Goal: Task Accomplishment & Management: Complete application form

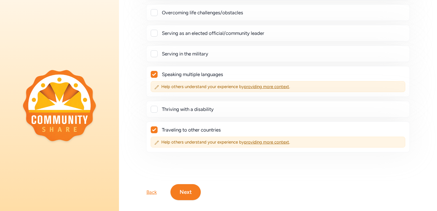
scroll to position [178, 0]
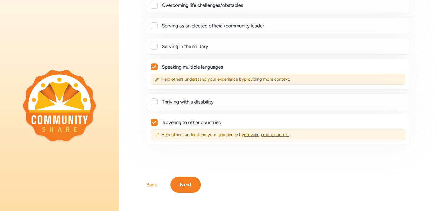
click at [155, 121] on icon at bounding box center [154, 122] width 4 height 3
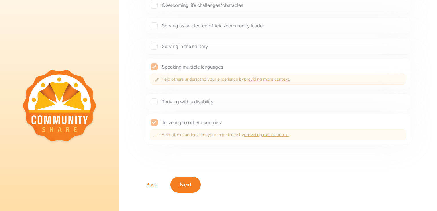
checkbox input "false"
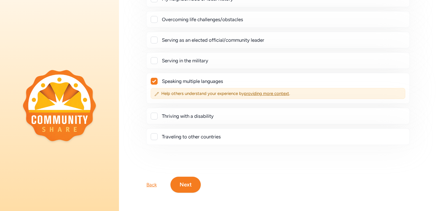
scroll to position [164, 0]
click at [182, 183] on button "Next" at bounding box center [186, 185] width 30 height 16
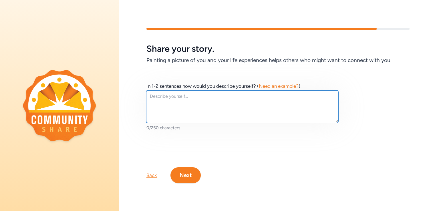
click at [192, 104] on textarea at bounding box center [242, 106] width 192 height 33
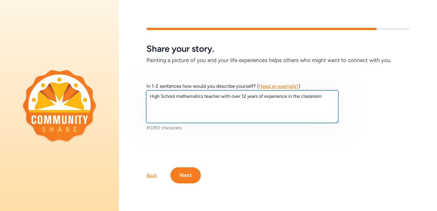
click at [150, 94] on textarea "High School mathematics teacher with over 12 years of experience in the classro…" at bounding box center [242, 106] width 192 height 33
click at [331, 96] on textarea "I am a high school mathematics teacher with over 12 years of experience in the …" at bounding box center [242, 106] width 192 height 33
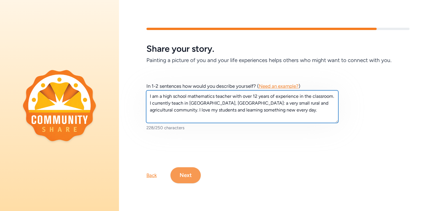
type textarea "I am a high school mathematics teacher with over 12 years of experience in the …"
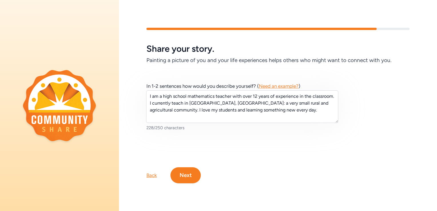
click at [183, 173] on button "Next" at bounding box center [186, 175] width 30 height 16
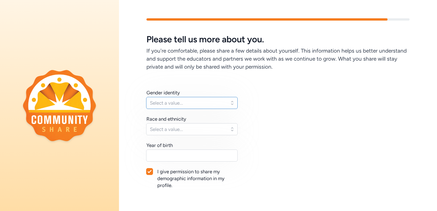
click at [188, 104] on span "Select a value..." at bounding box center [188, 103] width 76 height 7
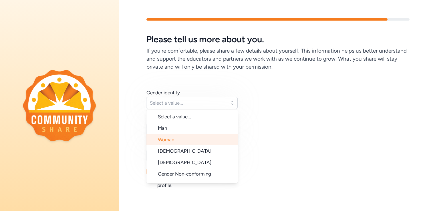
click at [173, 138] on span "Woman" at bounding box center [166, 140] width 16 height 6
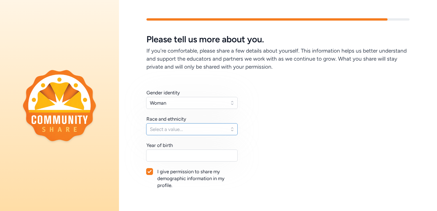
click at [180, 130] on span "Select a value..." at bounding box center [188, 129] width 76 height 7
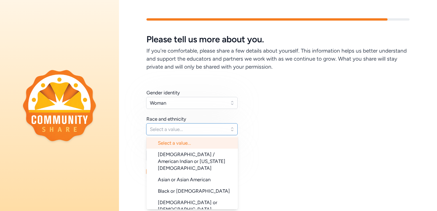
click at [180, 130] on span "Select a value..." at bounding box center [188, 129] width 76 height 7
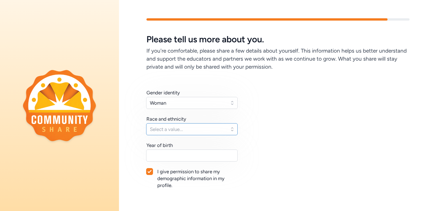
click at [180, 130] on span "Select a value..." at bounding box center [188, 129] width 76 height 7
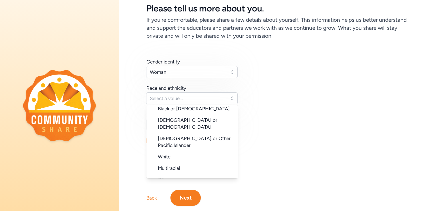
scroll to position [51, 0]
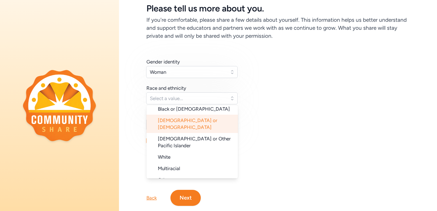
click at [183, 118] on span "[DEMOGRAPHIC_DATA] or [DEMOGRAPHIC_DATA]" at bounding box center [188, 124] width 60 height 13
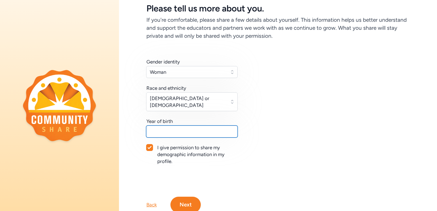
click at [178, 126] on input "text" at bounding box center [192, 132] width 92 height 12
type input "1986"
click at [150, 146] on icon at bounding box center [150, 147] width 4 height 3
checkbox input "false"
click at [195, 200] on button "Next" at bounding box center [186, 205] width 30 height 16
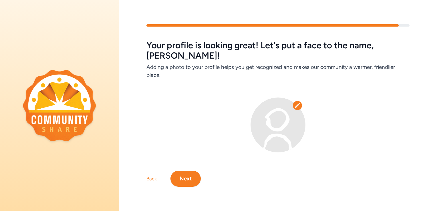
click at [295, 105] on icon at bounding box center [297, 105] width 5 height 5
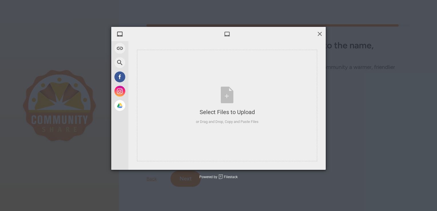
click at [318, 34] on span at bounding box center [320, 34] width 6 height 6
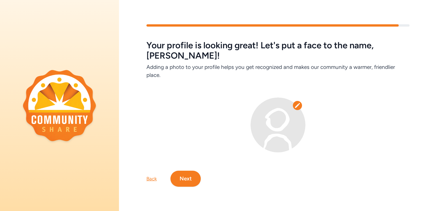
click at [182, 176] on button "Next" at bounding box center [186, 179] width 30 height 16
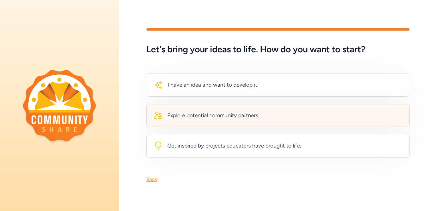
click at [218, 117] on div "Explore potential community partners." at bounding box center [213, 116] width 92 height 8
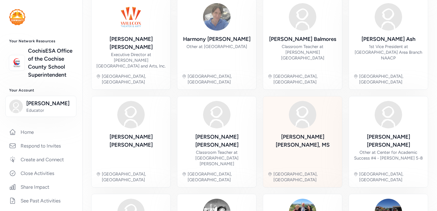
scroll to position [193, 0]
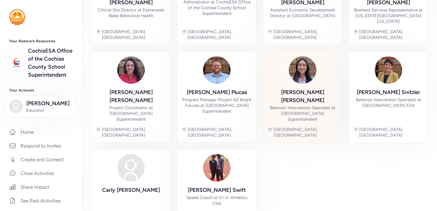
scroll to position [110, 0]
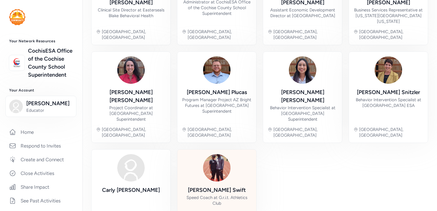
click at [211, 154] on img at bounding box center [216, 167] width 27 height 27
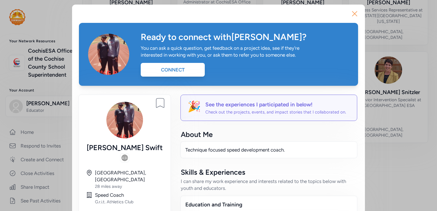
click at [354, 12] on icon "button" at bounding box center [354, 13] width 5 height 5
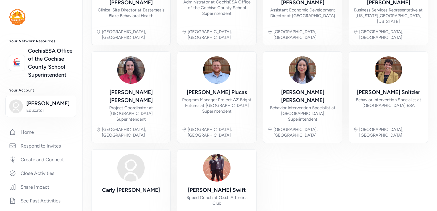
click at [275, 152] on div "[PERSON_NAME] Clinical Site Director at Easterseals Blake Behavioral Health [GE…" at bounding box center [260, 90] width 336 height 273
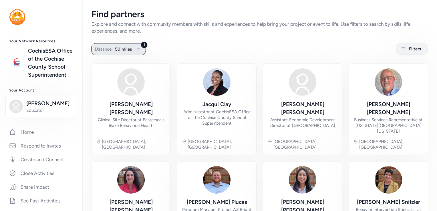
click at [138, 47] on icon "button" at bounding box center [138, 49] width 7 height 7
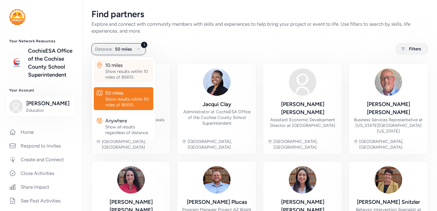
click at [129, 70] on div "Show results within 10 miles of 85610." at bounding box center [128, 74] width 46 height 11
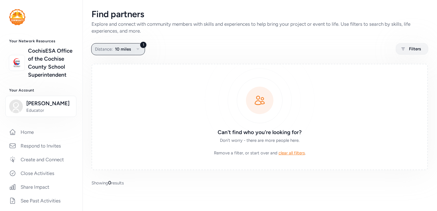
click at [138, 49] on icon "button" at bounding box center [137, 49] width 3 height 2
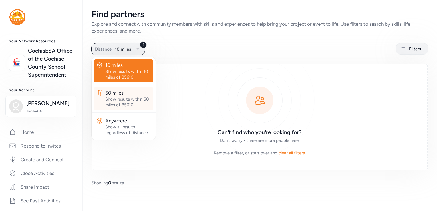
click at [125, 95] on div "50 miles" at bounding box center [128, 93] width 46 height 7
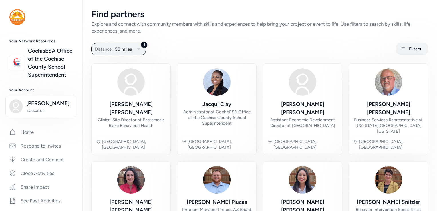
scroll to position [121, 0]
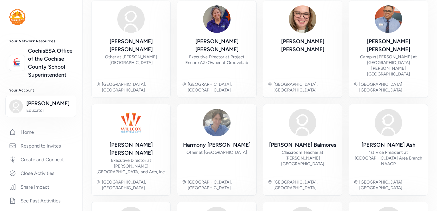
scroll to position [43, 0]
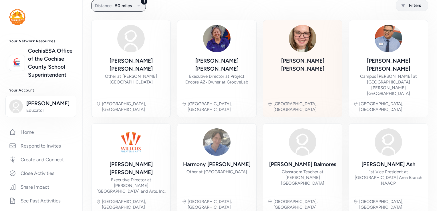
click at [306, 45] on img at bounding box center [302, 38] width 27 height 27
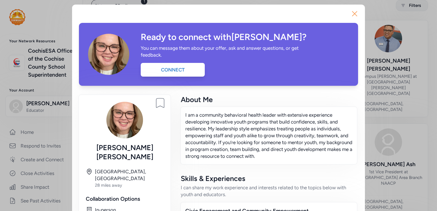
click at [353, 14] on icon "button" at bounding box center [354, 13] width 9 height 9
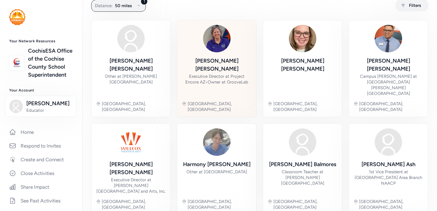
click at [230, 41] on div "[PERSON_NAME] Executive Director at Project Encore AZ • Owner at [GEOGRAPHIC_DA…" at bounding box center [217, 69] width 70 height 88
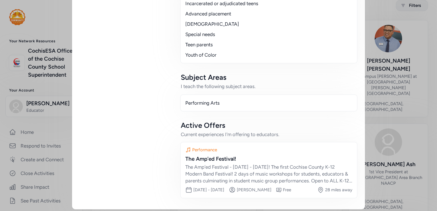
scroll to position [549, 0]
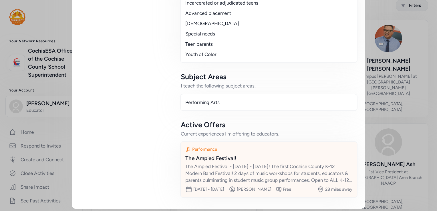
click at [304, 155] on div "The Amp'ed Festival!" at bounding box center [268, 159] width 167 height 8
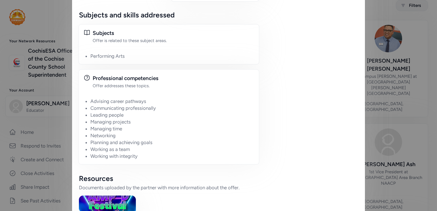
scroll to position [499, 0]
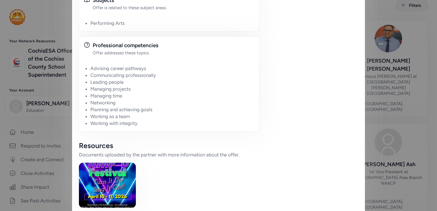
click at [209, 167] on div at bounding box center [169, 185] width 180 height 45
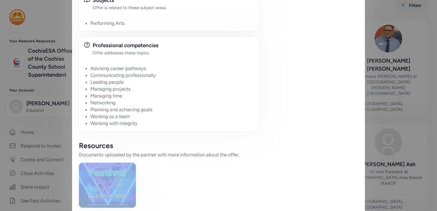
click at [209, 167] on div at bounding box center [169, 185] width 180 height 45
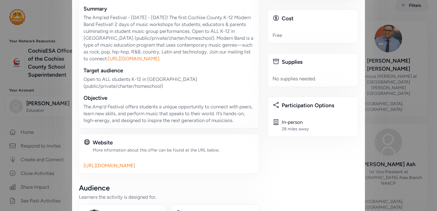
scroll to position [182, 0]
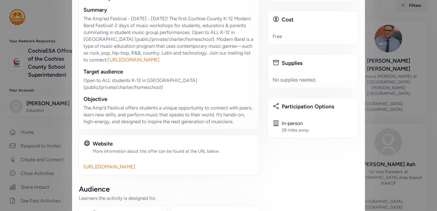
click at [160, 163] on link "[URL][DOMAIN_NAME]" at bounding box center [169, 166] width 171 height 7
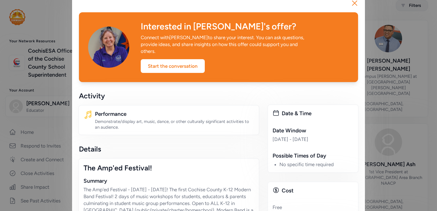
scroll to position [0, 0]
